Goal: Find specific page/section

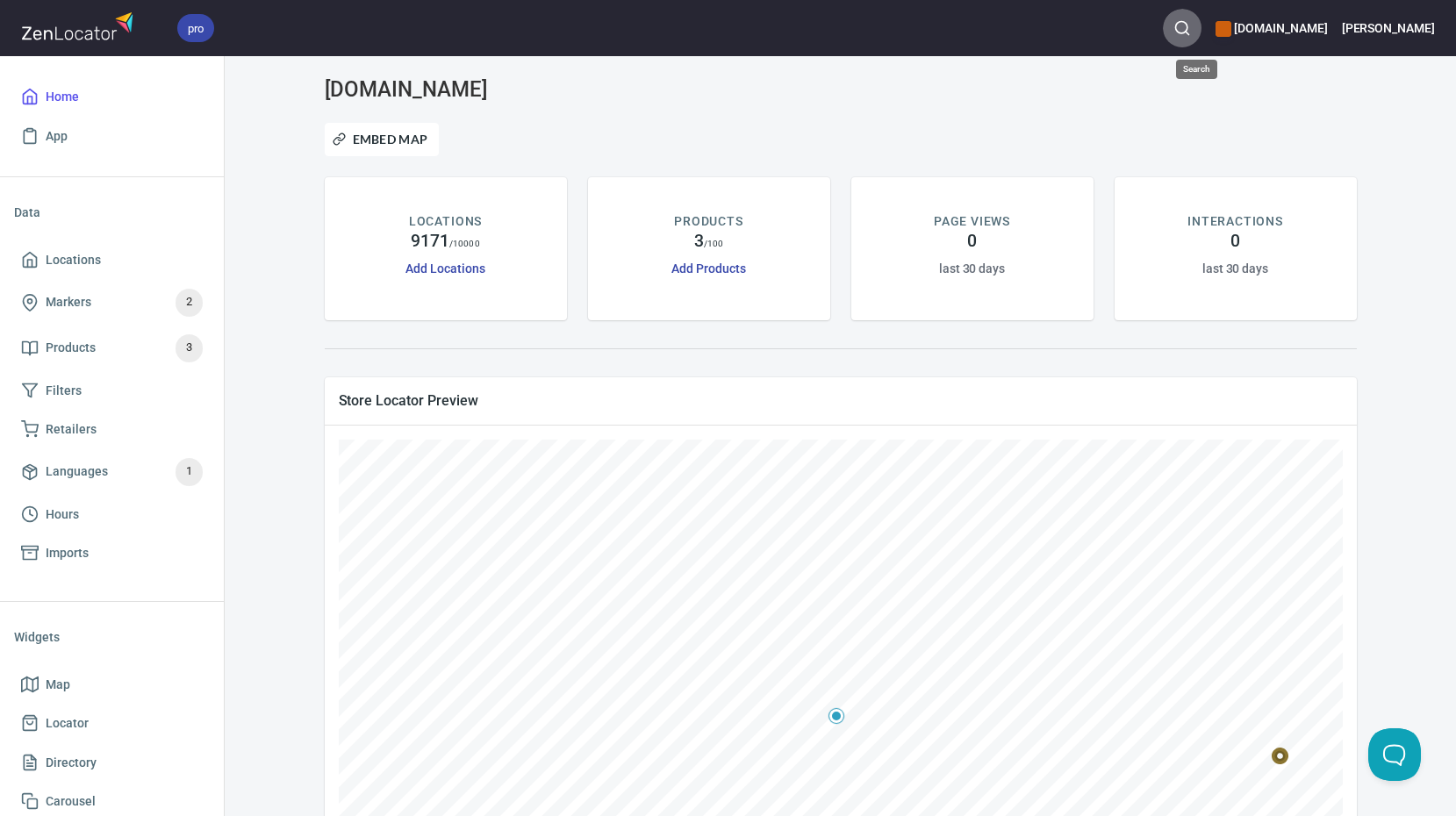
click at [1188, 23] on circle "button" at bounding box center [1182, 28] width 11 height 11
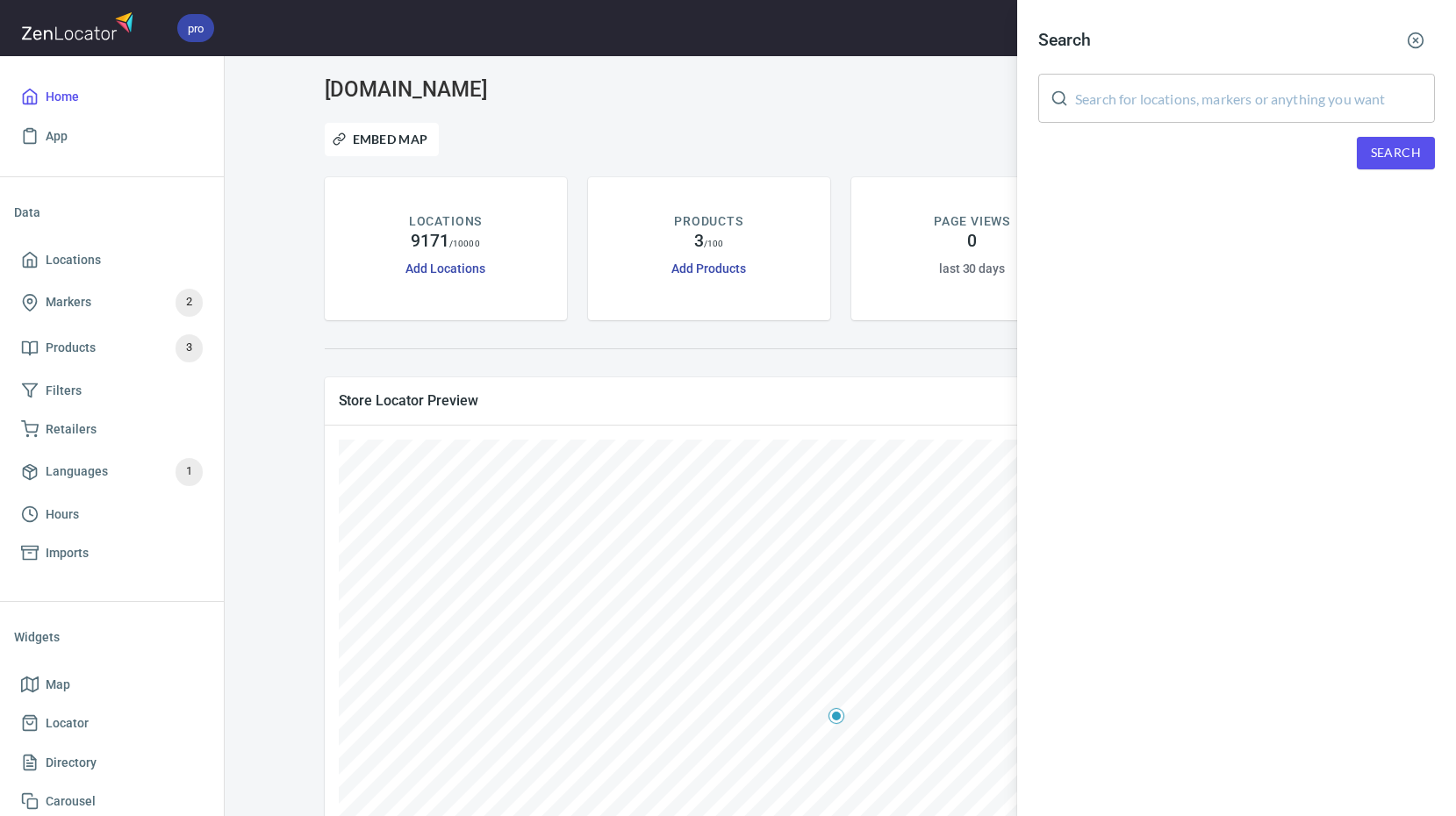
click at [1181, 96] on input "text" at bounding box center [1255, 99] width 359 height 49
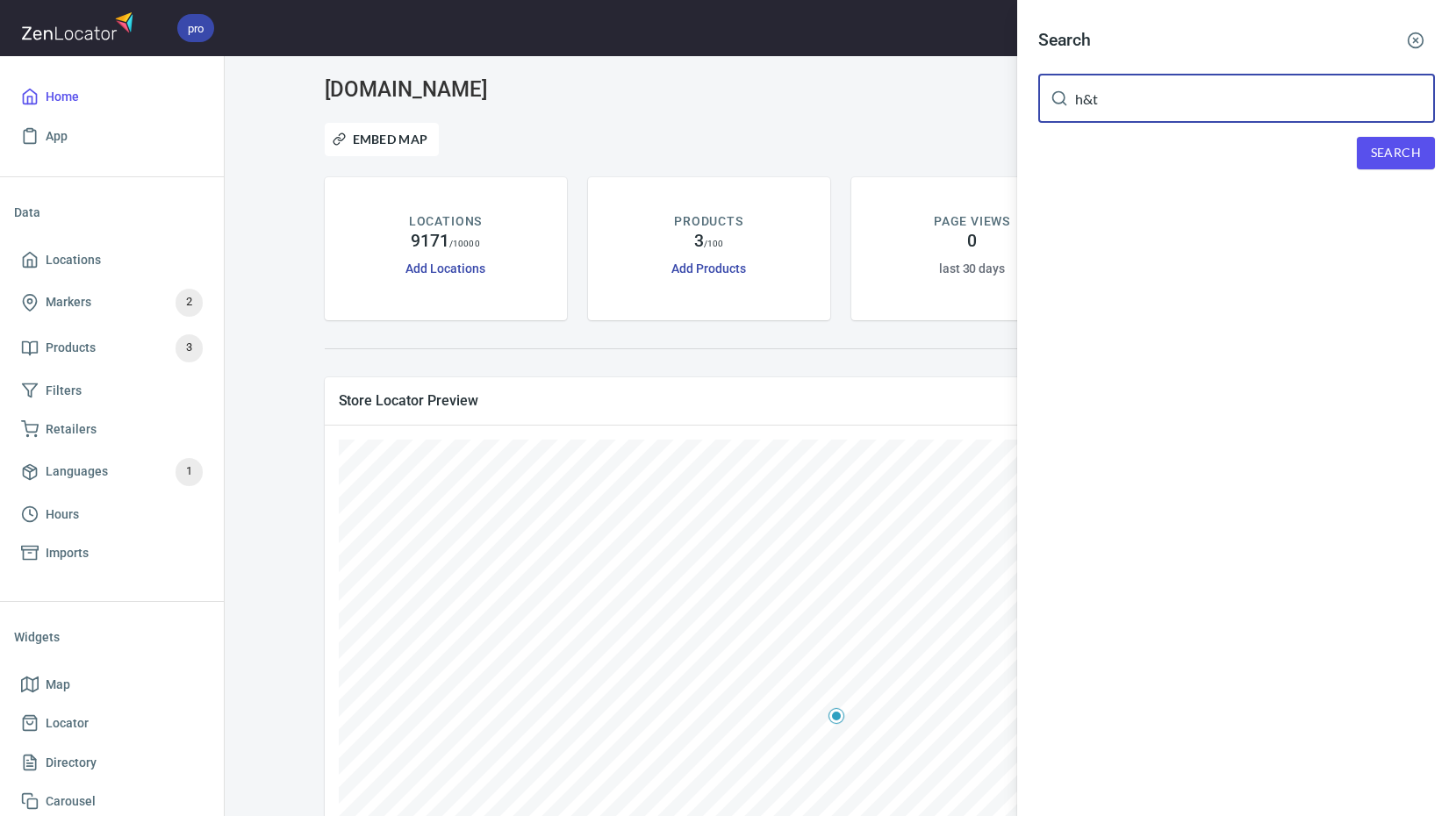
click at [1369, 154] on button "Search" at bounding box center [1396, 153] width 78 height 32
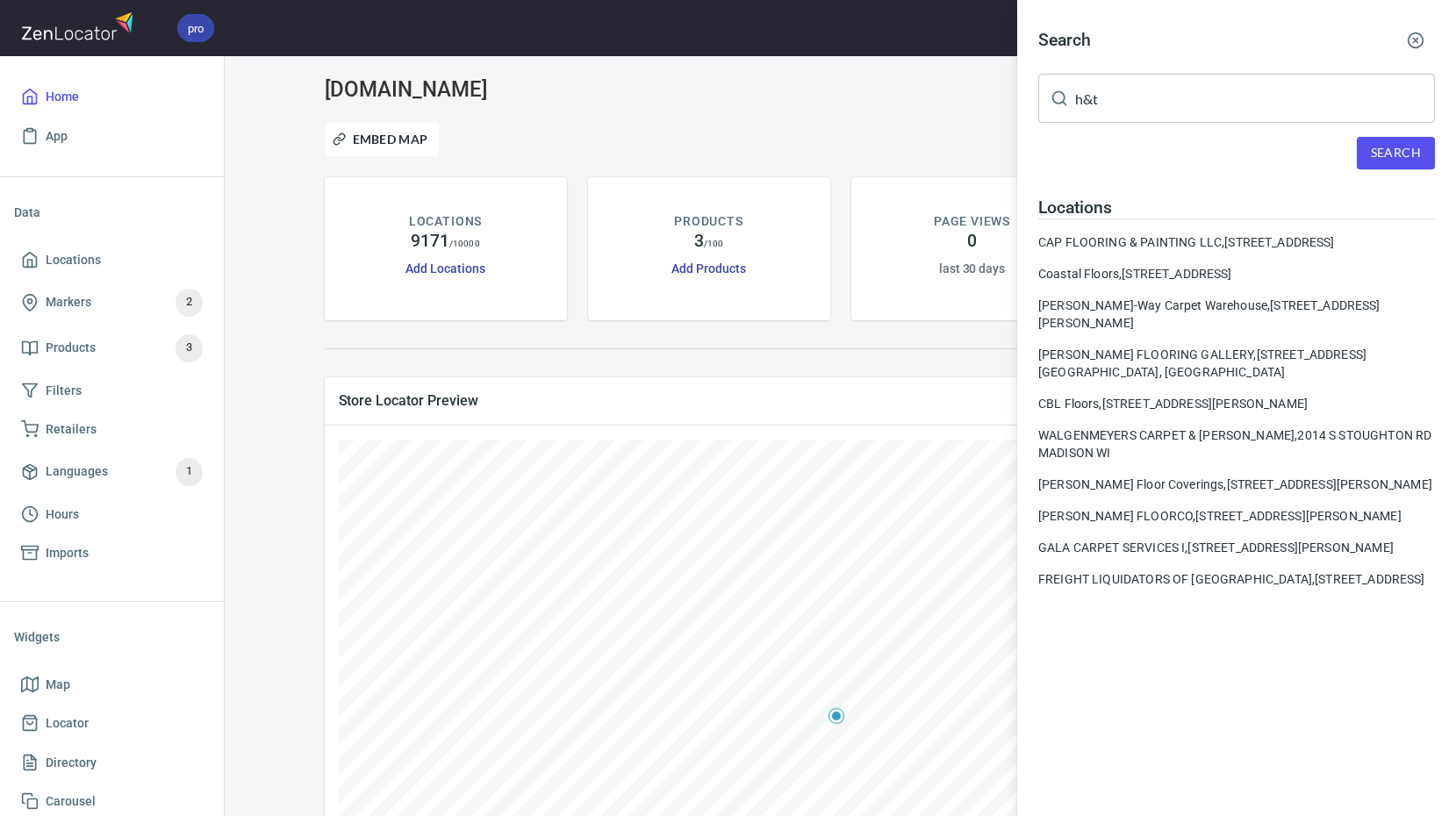
click at [1112, 100] on input "h&t" at bounding box center [1255, 99] width 359 height 49
type input "h"
click at [1420, 160] on span "Search" at bounding box center [1396, 153] width 50 height 22
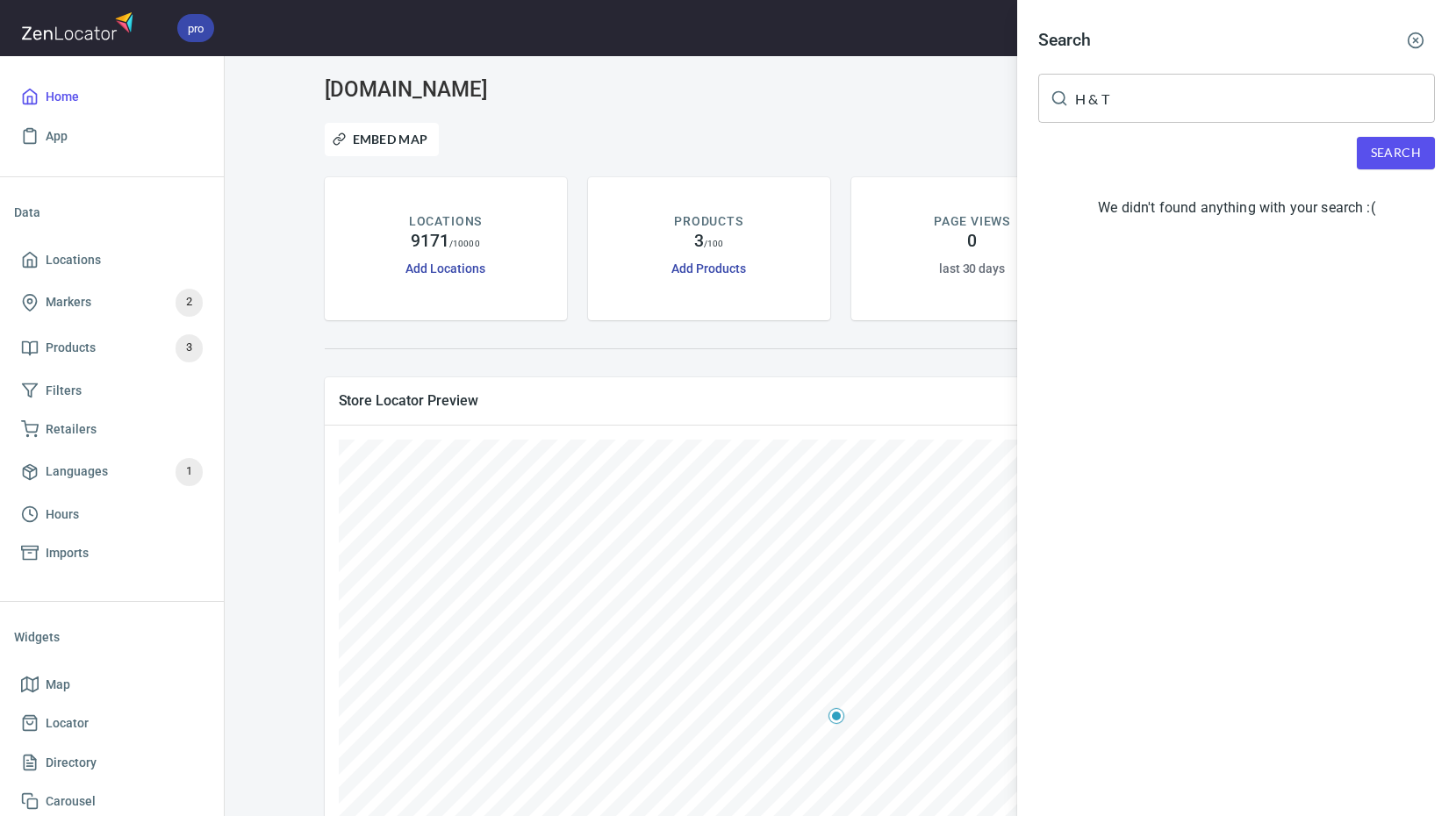
click at [1249, 76] on input "H & T" at bounding box center [1255, 99] width 359 height 49
type input "H"
type input "37115"
click at [1396, 152] on span "Search" at bounding box center [1396, 153] width 50 height 22
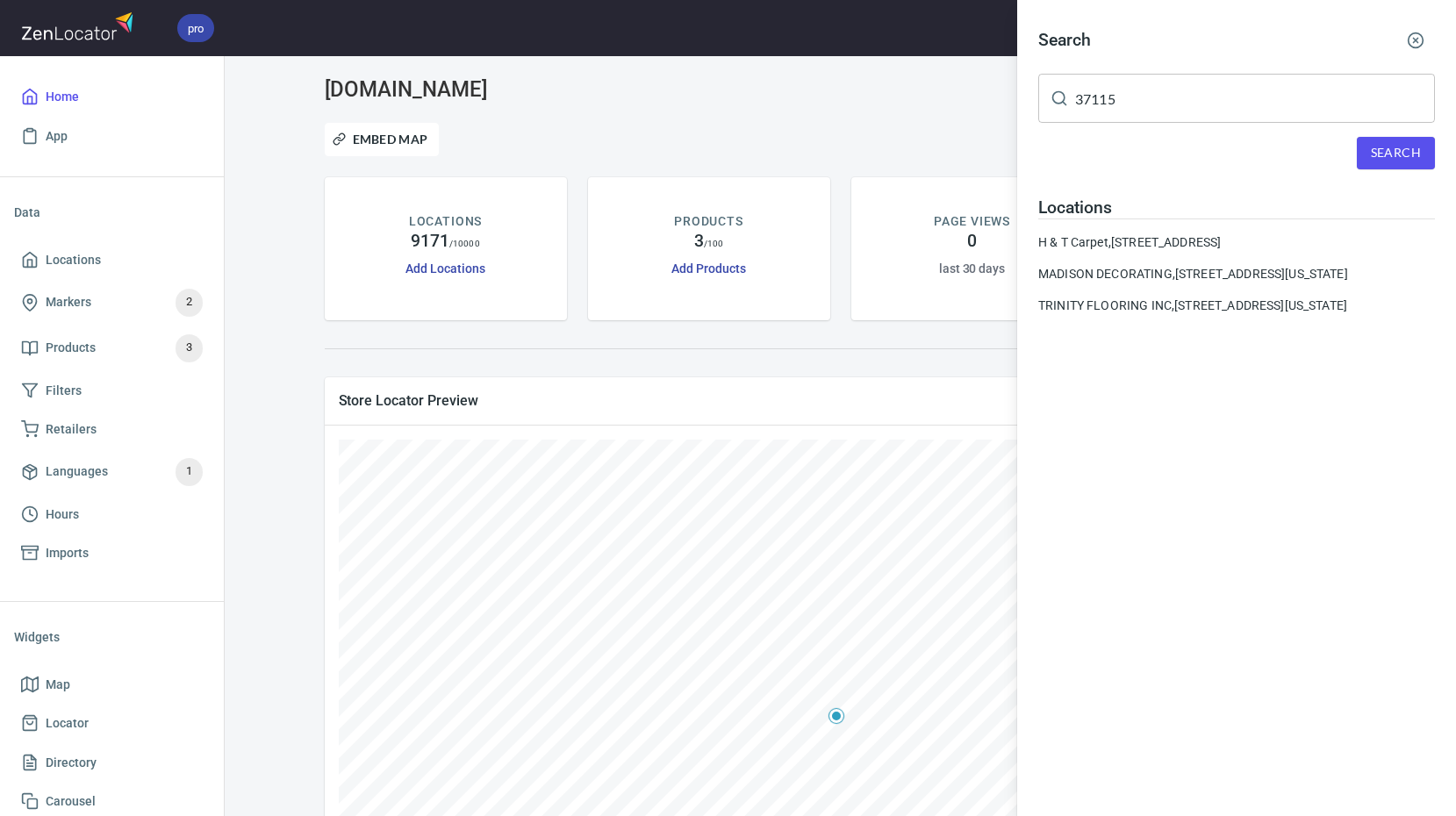
click at [949, 112] on div at bounding box center [728, 408] width 1456 height 816
